Goal: Find specific page/section: Find specific page/section

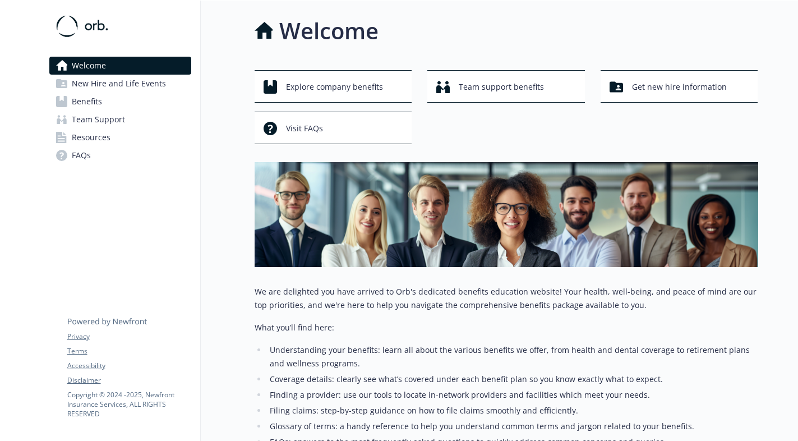
click at [448, 127] on div "Explore company benefits Team support benefits Get new hire information Visit F…" at bounding box center [507, 107] width 504 height 74
